Goal: Task Accomplishment & Management: Use online tool/utility

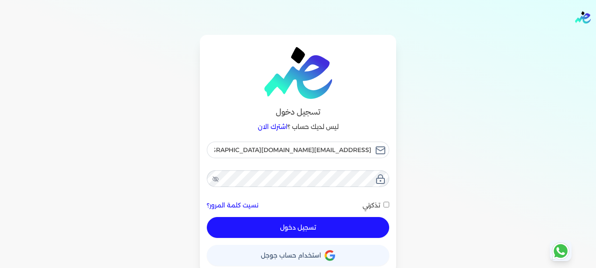
click at [332, 228] on button "تسجيل دخول" at bounding box center [298, 227] width 182 height 21
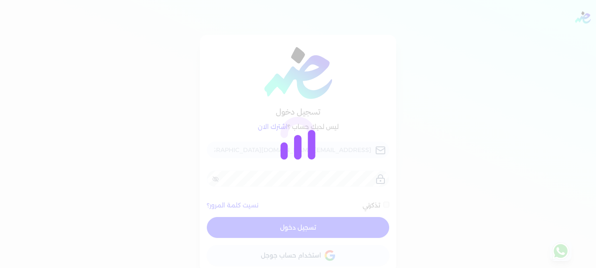
checkbox input "false"
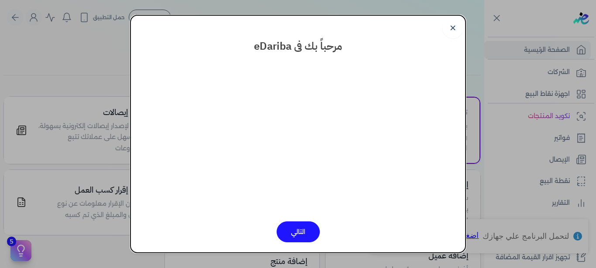
click at [449, 29] on link "✕" at bounding box center [452, 27] width 21 height 21
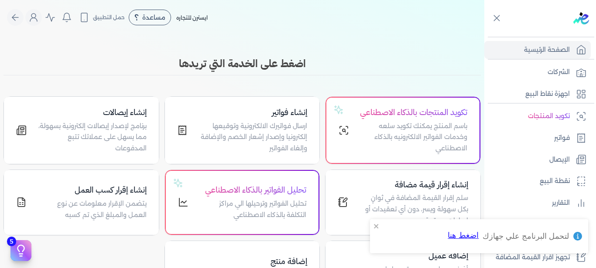
click at [455, 26] on body "برجاء مراجعة صحة رقم التسجيل الضريبي : 376528974 من هنا Dismiss ✕ ✕ استهلكت 100…" at bounding box center [298, 134] width 596 height 268
click at [455, 5] on body "برجاء مراجعة صحة رقم التسجيل الضريبي : 376528974 من هنا Dismiss ✕ ✕ استهلكت 100…" at bounding box center [298, 134] width 596 height 268
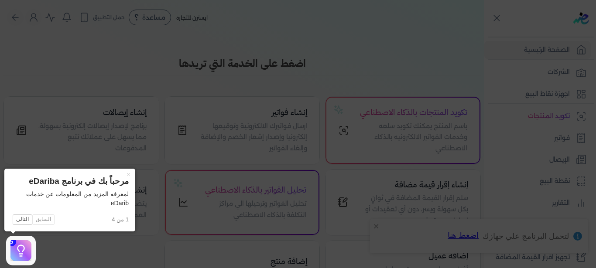
click at [456, 30] on icon at bounding box center [298, 134] width 596 height 268
click at [305, 235] on div "تحليل الفواتير بالذكاء الاصطناعي تحليل الفواتير وترحيلها الي مراكز التكلفة بالذ…" at bounding box center [242, 203] width 153 height 64
click at [303, 221] on p "تحليل الفواتير وترحيلها الي مراكز التكلفة بالذكاء الاصطناعي" at bounding box center [253, 210] width 108 height 22
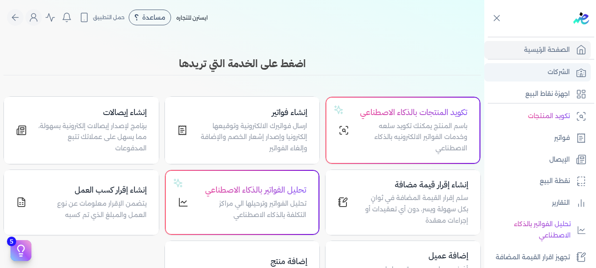
click at [551, 74] on p "الشركات" at bounding box center [559, 72] width 22 height 11
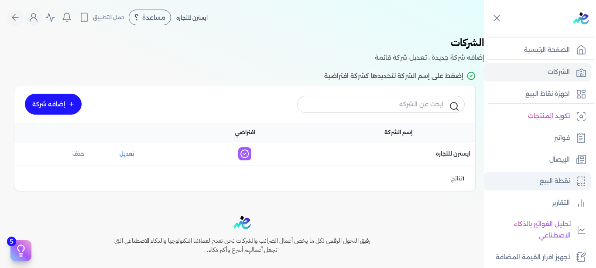
click at [551, 174] on link "نقطة البيع" at bounding box center [537, 181] width 106 height 18
select select
select select "EGP"
select select "EGS"
select select "B"
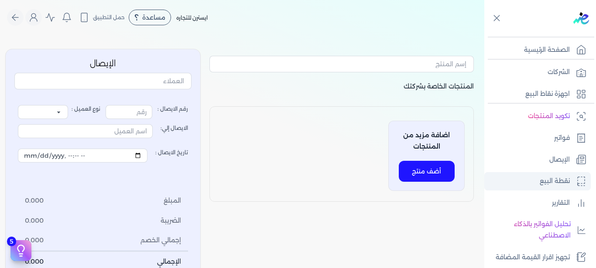
type input "1"
select select "P"
type input "عميل نقدي"
